Goal: Navigation & Orientation: Go to known website

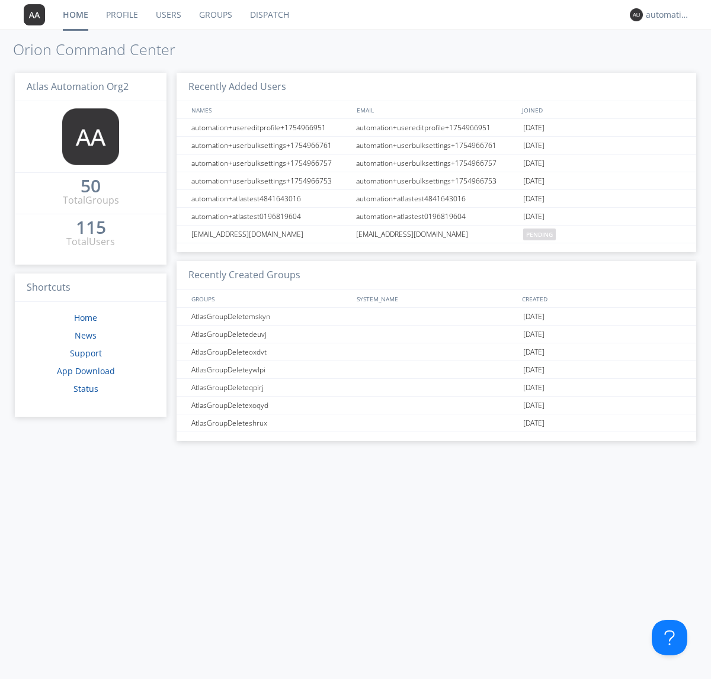
click at [268, 15] on link "Dispatch" at bounding box center [269, 15] width 57 height 30
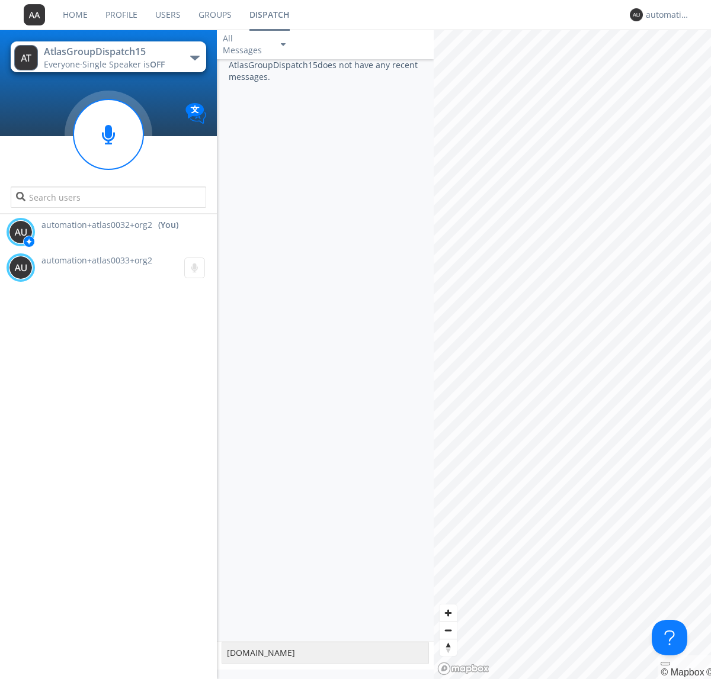
type textarea "[DOMAIN_NAME]"
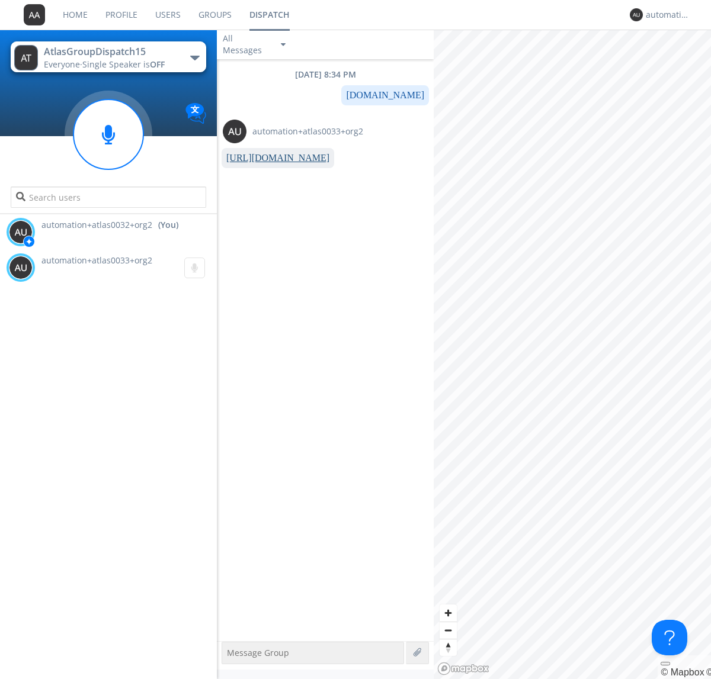
click at [273, 158] on link "[URL][DOMAIN_NAME]" at bounding box center [277, 158] width 103 height 10
click at [664, 15] on div "automation+atlas0032+org2" at bounding box center [667, 15] width 44 height 12
